Goal: Task Accomplishment & Management: Use online tool/utility

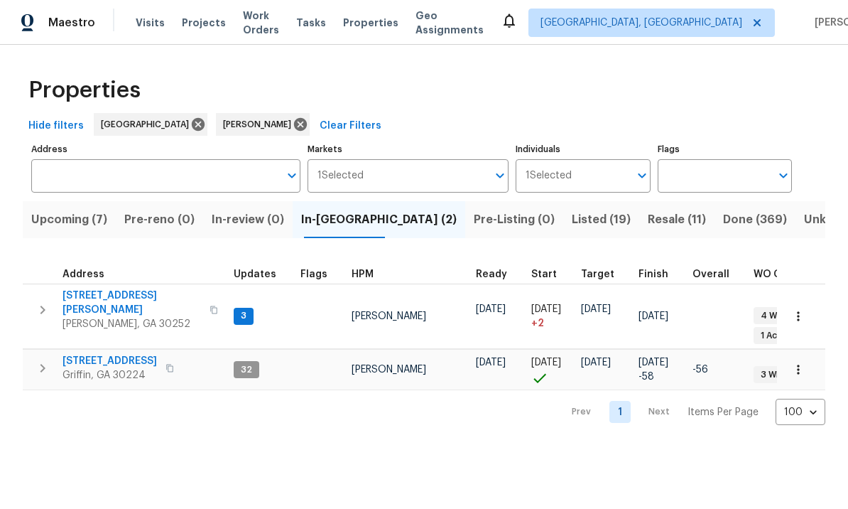
scroll to position [1, 0]
click at [105, 354] on span "[STREET_ADDRESS]" at bounding box center [109, 361] width 94 height 14
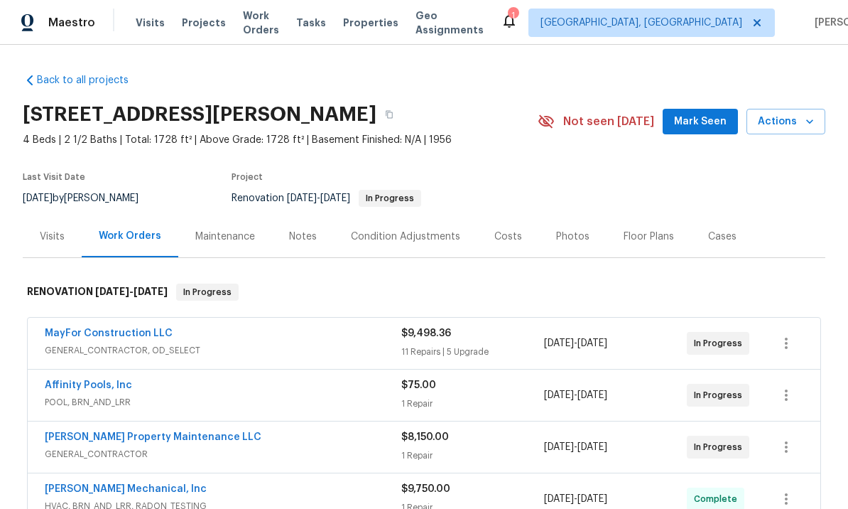
click at [316, 230] on div "Notes" at bounding box center [303, 236] width 62 height 42
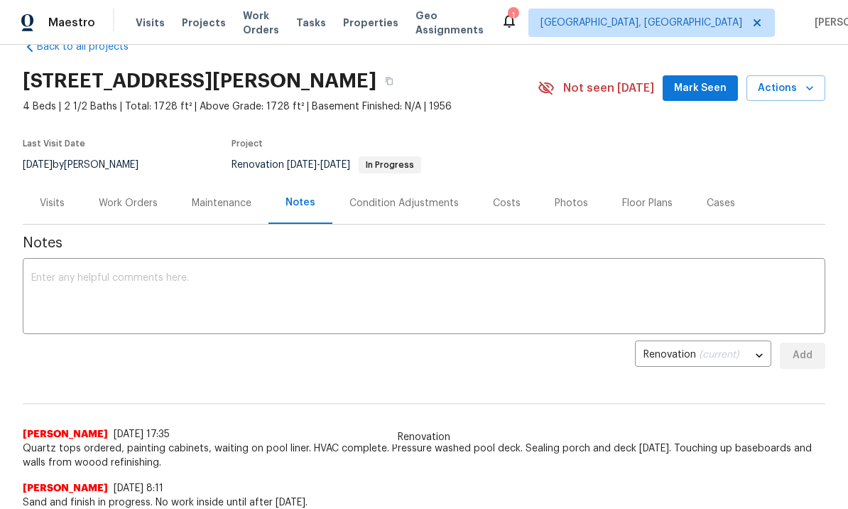
scroll to position [31, 0]
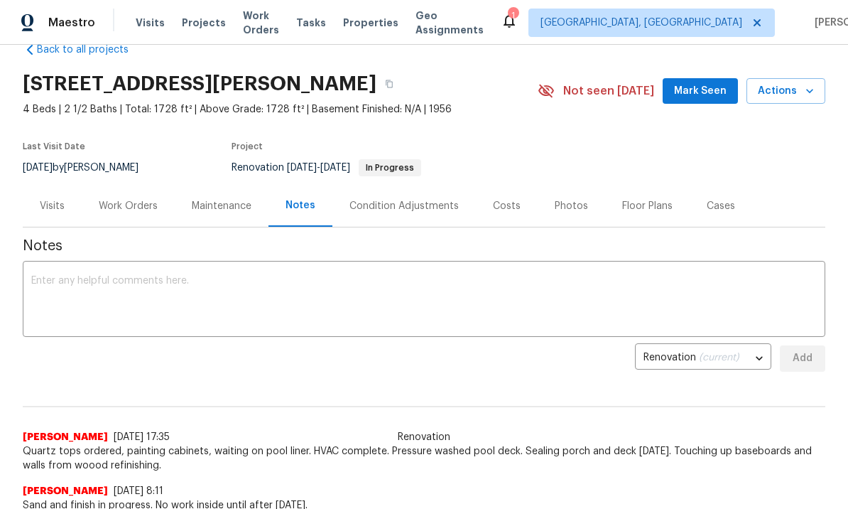
click at [219, 299] on textarea at bounding box center [423, 301] width 785 height 50
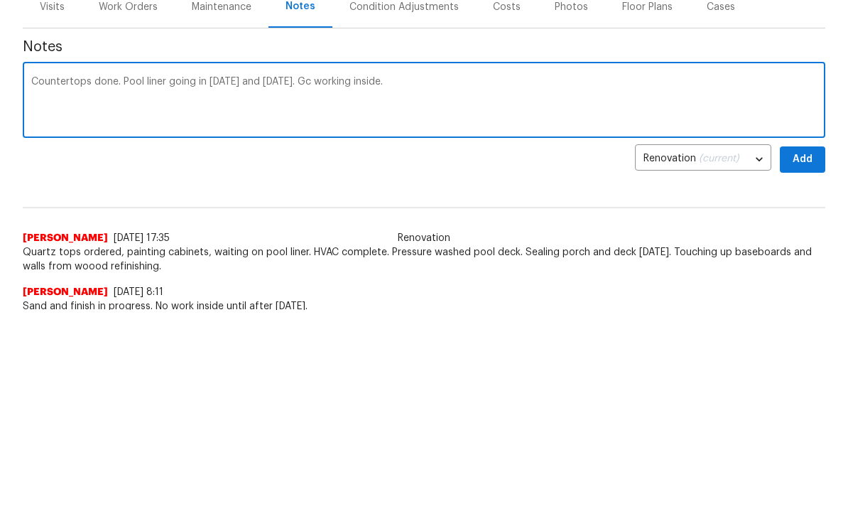
type textarea "Countertops done. Pool liner going in [DATE] and [DATE]. Gc working inside."
click at [808, 345] on button "Add" at bounding box center [802, 358] width 45 height 26
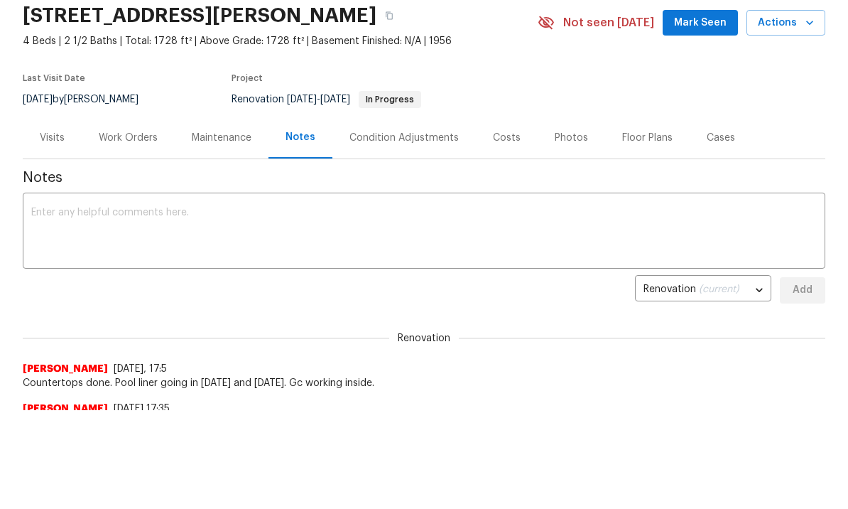
scroll to position [0, 0]
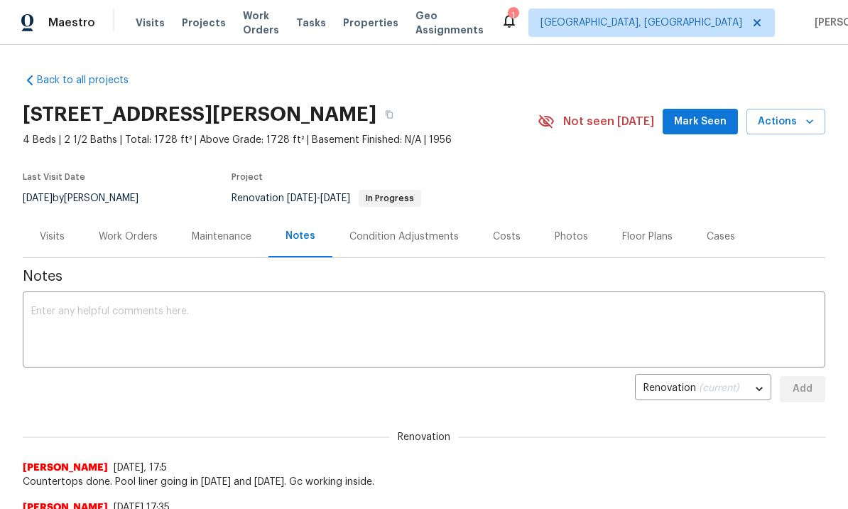
click at [52, 224] on div "Visits" at bounding box center [52, 236] width 59 height 42
